Goal: Task Accomplishment & Management: Complete application form

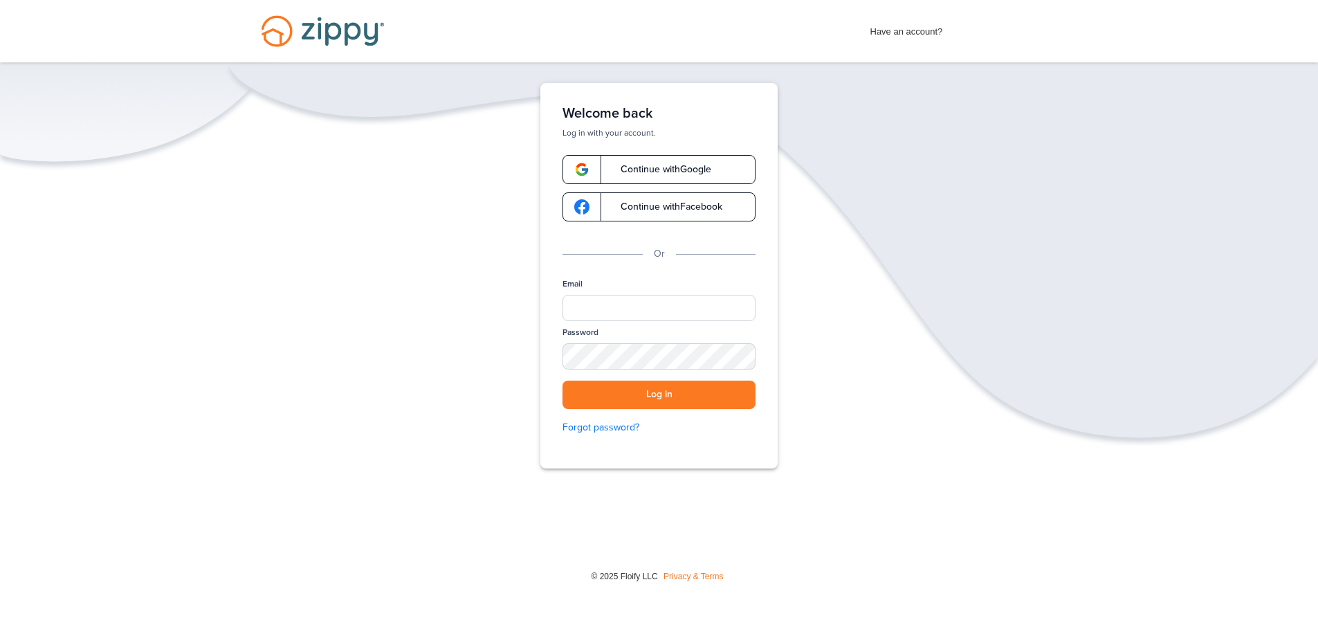
click at [592, 165] on span at bounding box center [580, 169] width 41 height 29
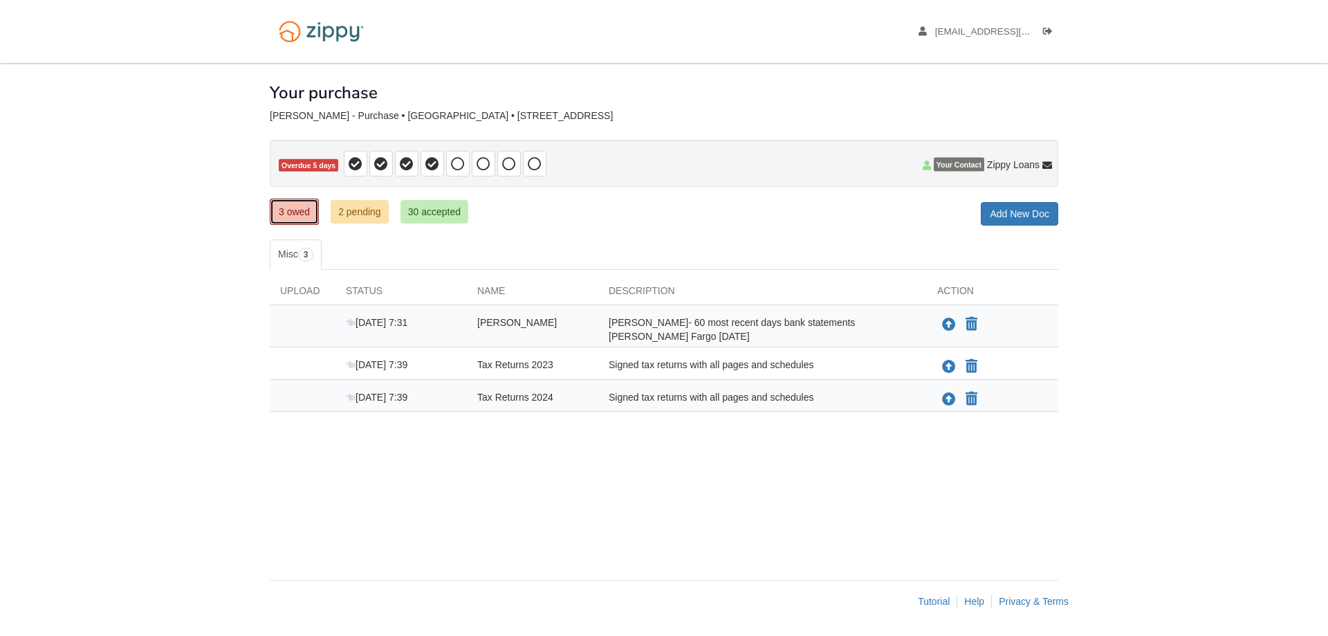
click at [296, 214] on link "3 owed" at bounding box center [294, 212] width 49 height 26
click at [949, 324] on icon "Upload Luis Ocana Ordunez- Assets" at bounding box center [949, 325] width 14 height 14
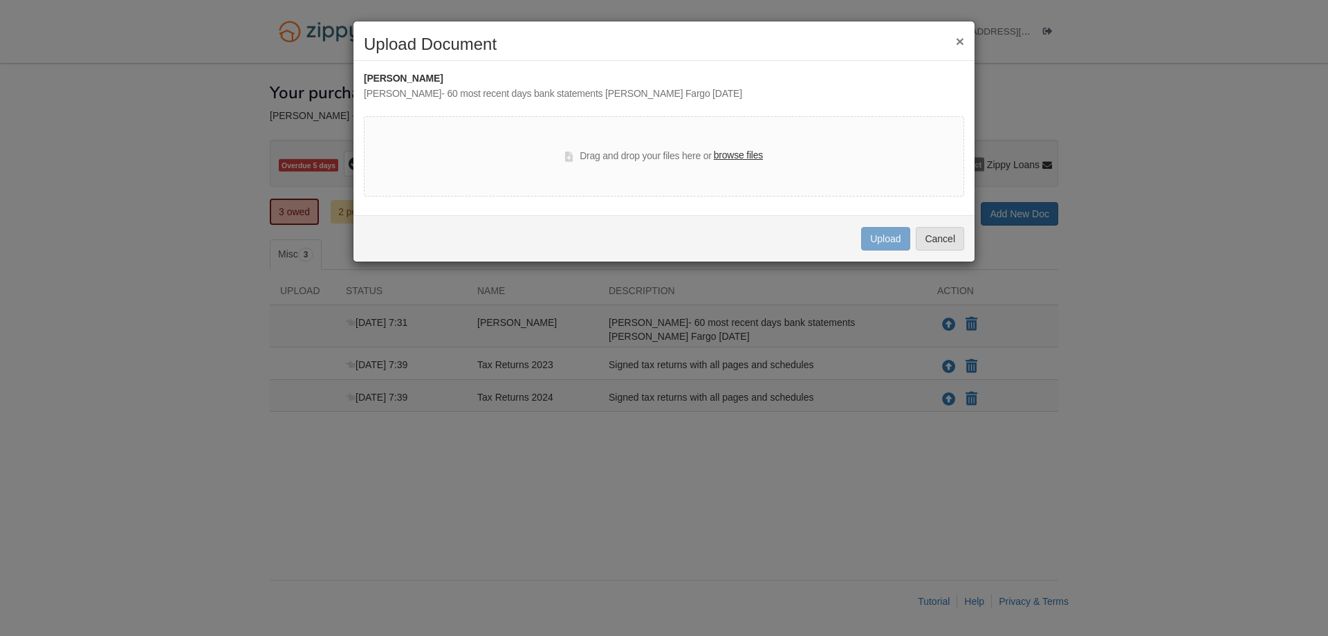
click at [740, 153] on label "browse files" at bounding box center [738, 155] width 49 height 15
click at [0, 0] on input "browse files" at bounding box center [0, 0] width 0 height 0
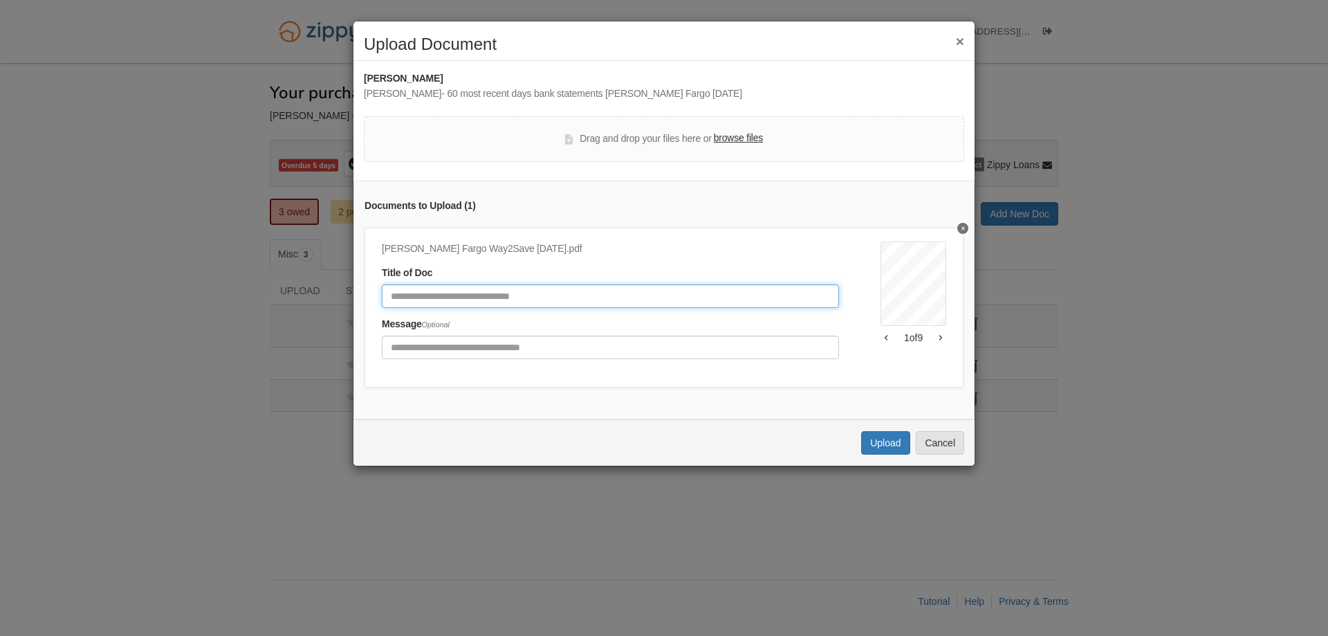
click at [403, 296] on input "Document Title" at bounding box center [610, 296] width 457 height 24
type input "**********"
click button "Upload" at bounding box center [885, 443] width 48 height 24
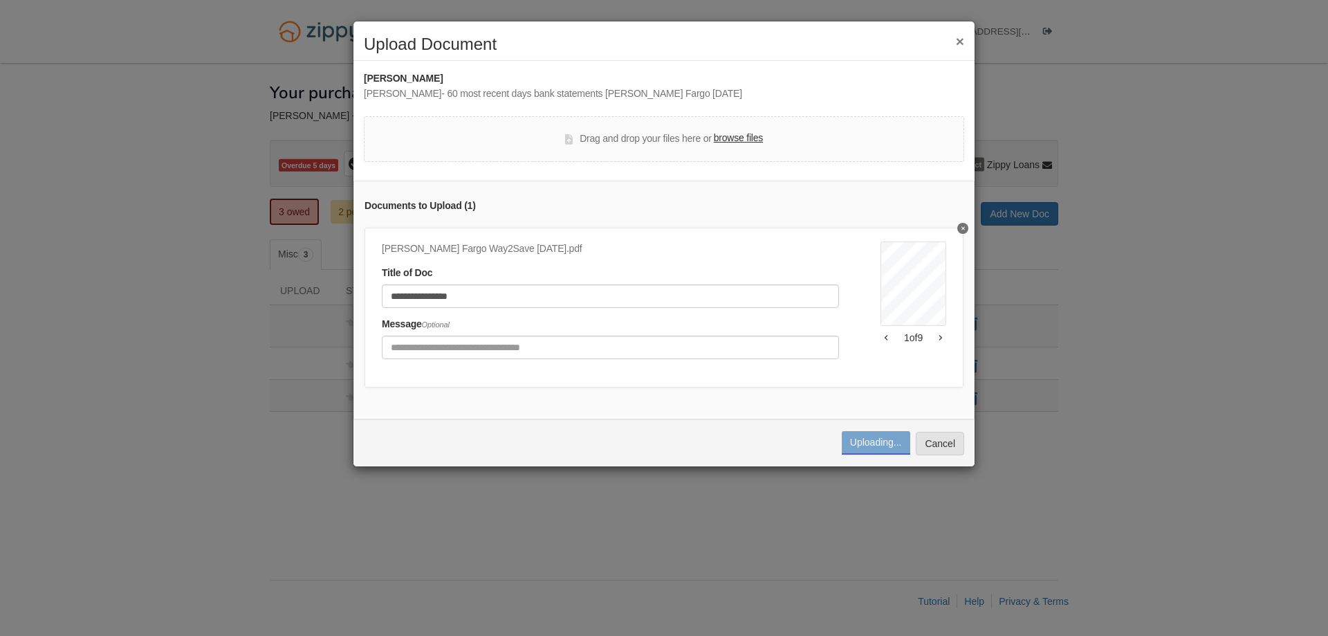
click at [553, 414] on div "**********" at bounding box center [663, 300] width 621 height 239
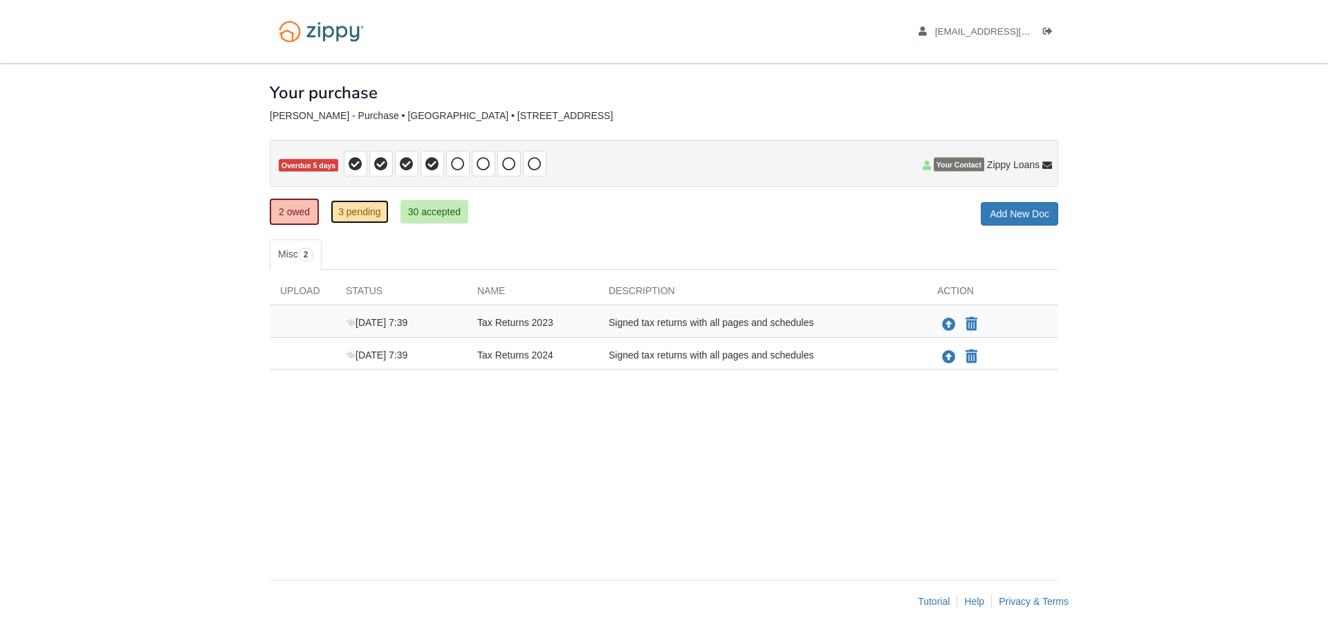
click at [368, 209] on link "3 pending" at bounding box center [360, 212] width 58 height 24
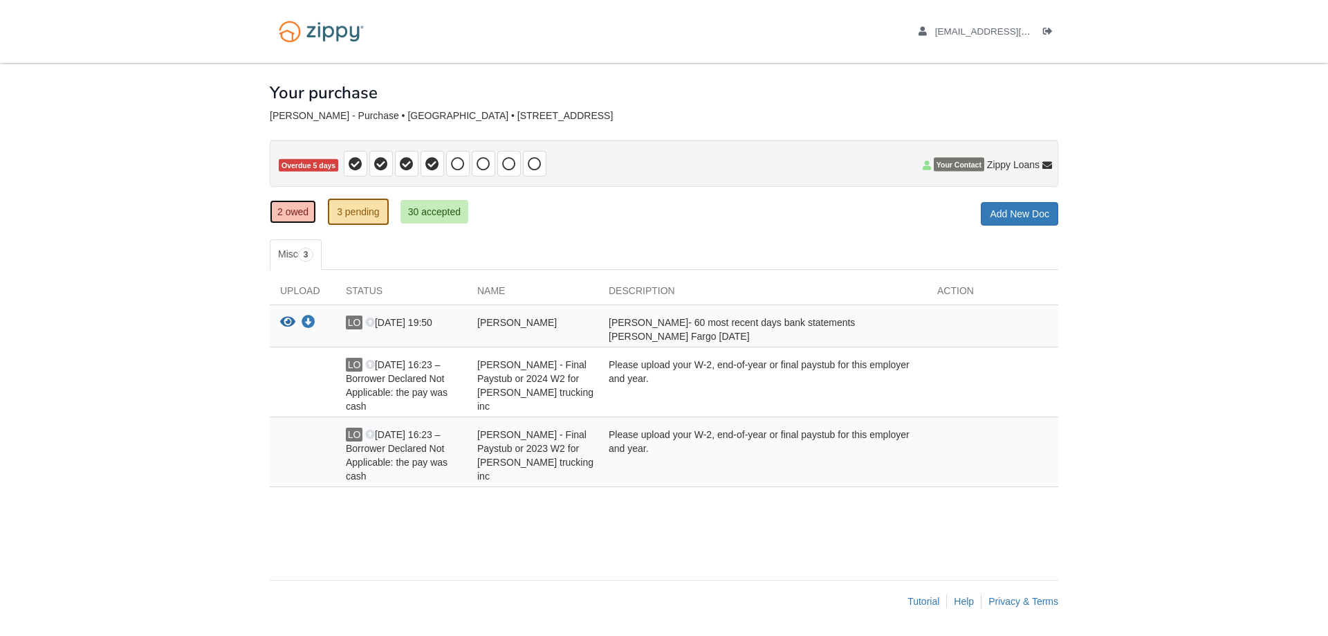
click at [302, 212] on link "2 owed" at bounding box center [293, 212] width 46 height 24
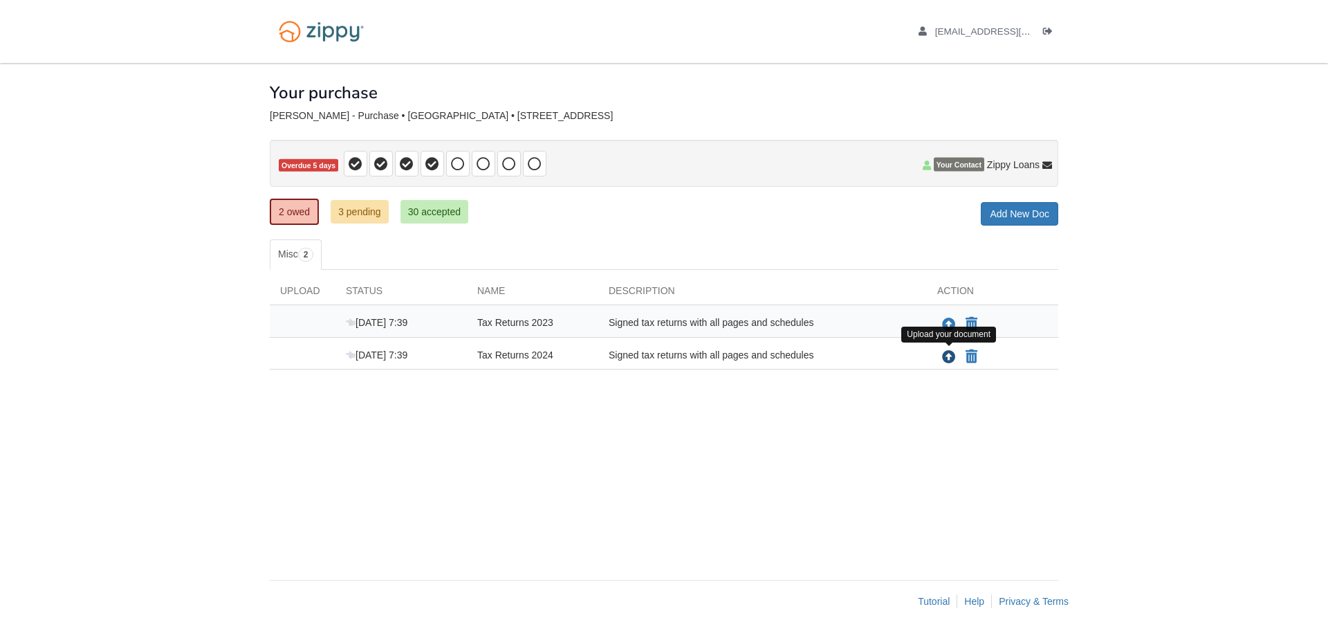
click at [951, 356] on icon "Upload Tax Returns 2024" at bounding box center [949, 358] width 14 height 14
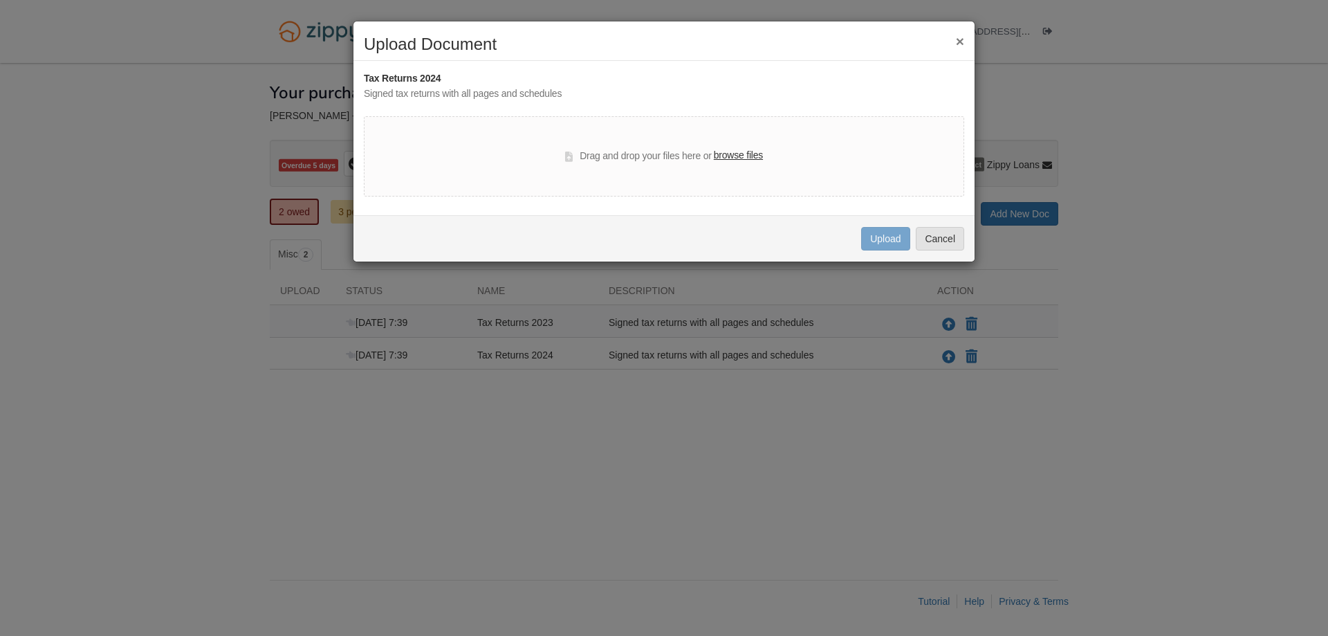
click at [743, 149] on label "browse files" at bounding box center [738, 155] width 49 height 15
click at [0, 0] on input "browse files" at bounding box center [0, 0] width 0 height 0
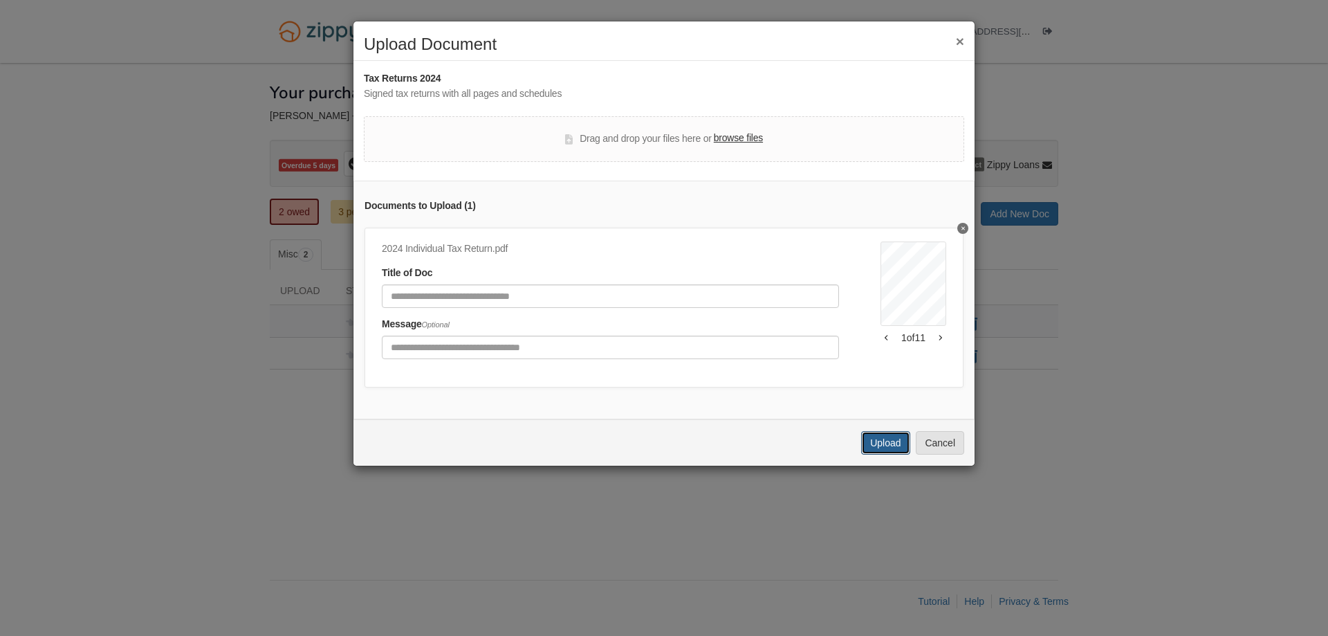
click at [875, 452] on button "Upload" at bounding box center [885, 443] width 48 height 24
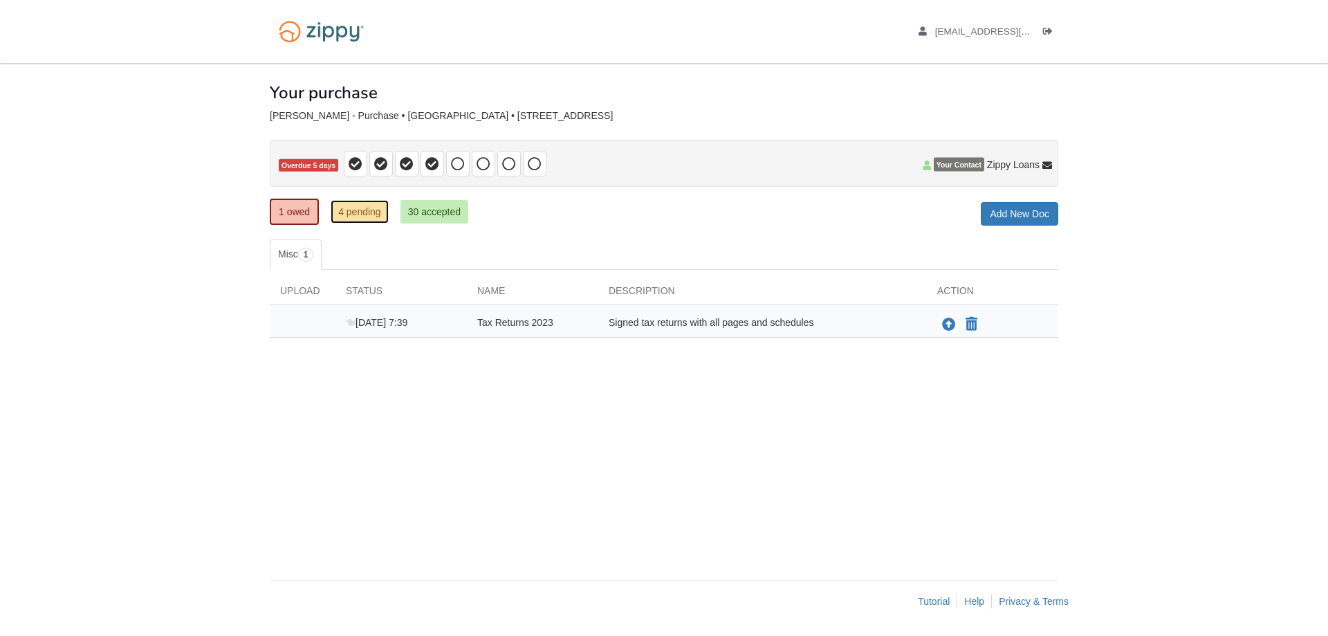
click at [363, 202] on link "4 pending" at bounding box center [360, 212] width 58 height 24
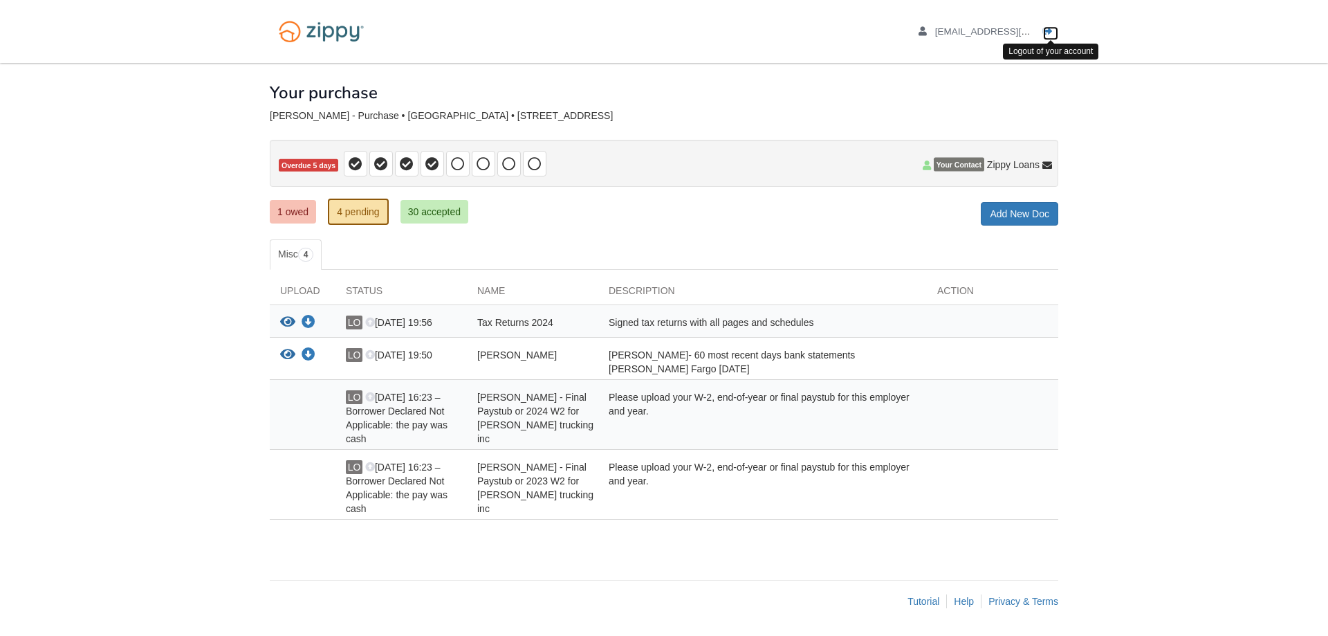
click at [1044, 35] on icon "Log out" at bounding box center [1048, 32] width 10 height 10
